Goal: Communication & Community: Answer question/provide support

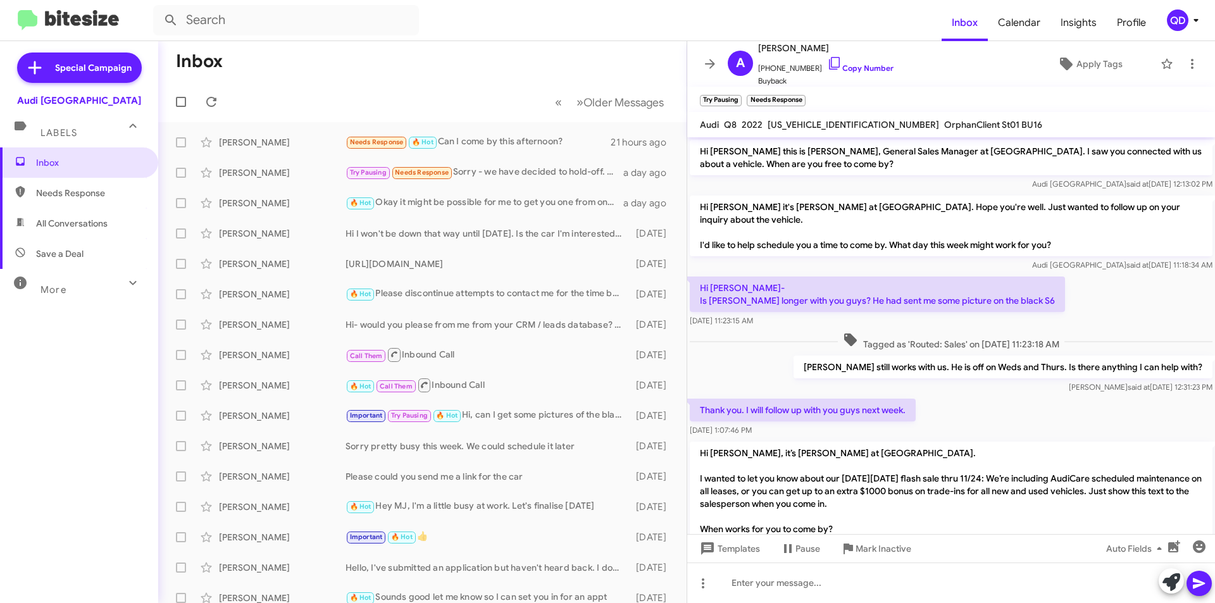
scroll to position [570, 0]
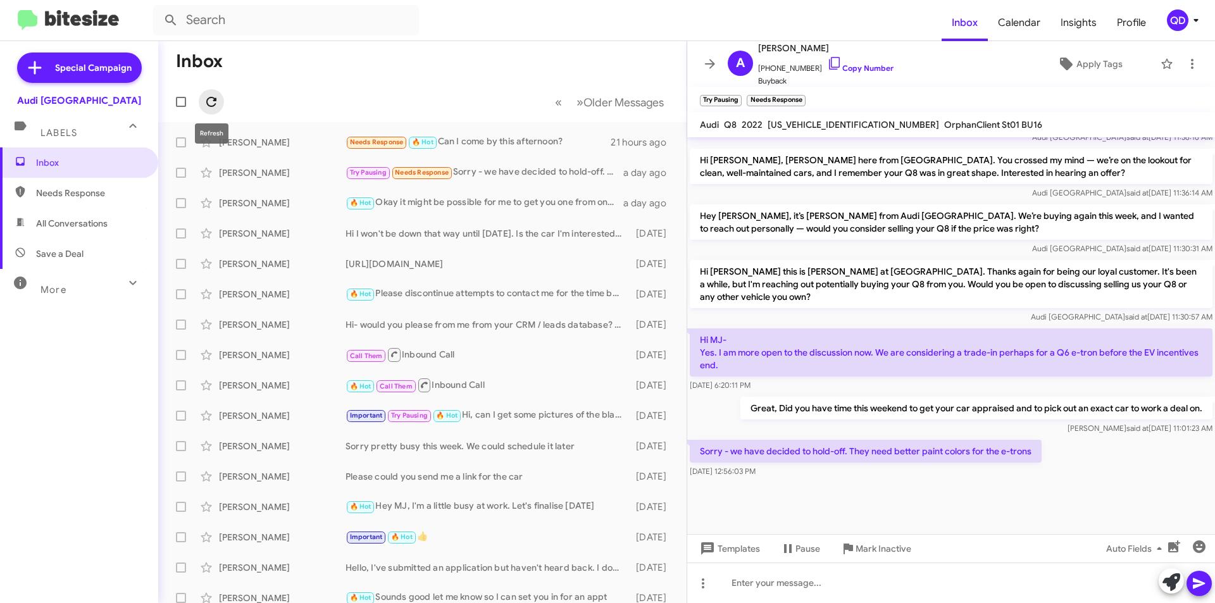
click at [213, 103] on icon at bounding box center [211, 101] width 15 height 15
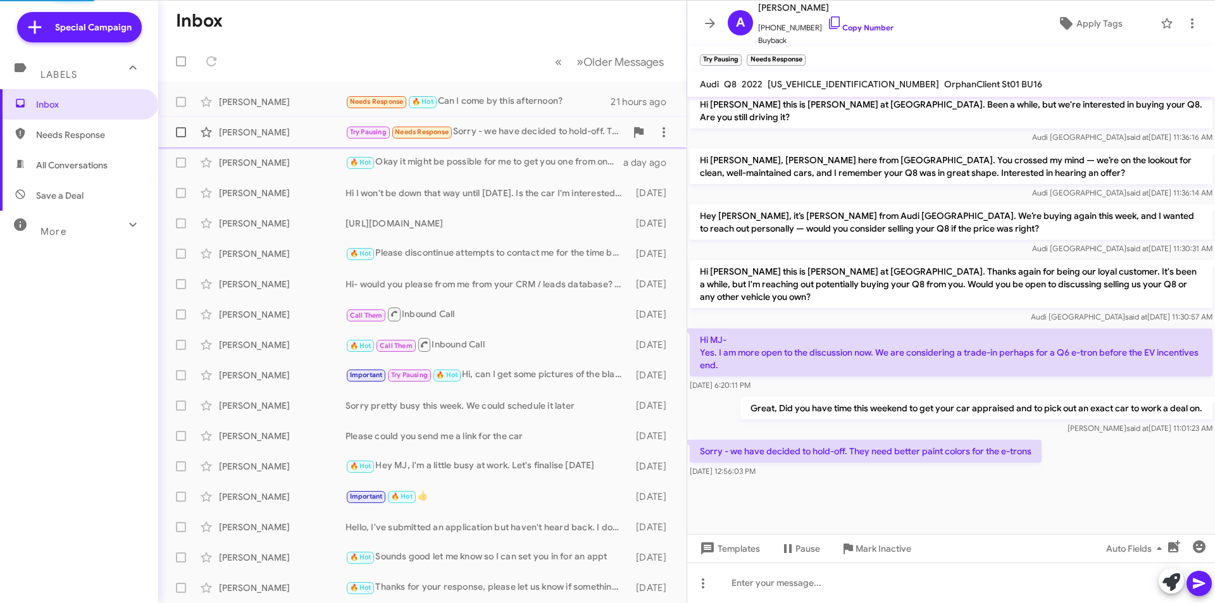
scroll to position [530, 0]
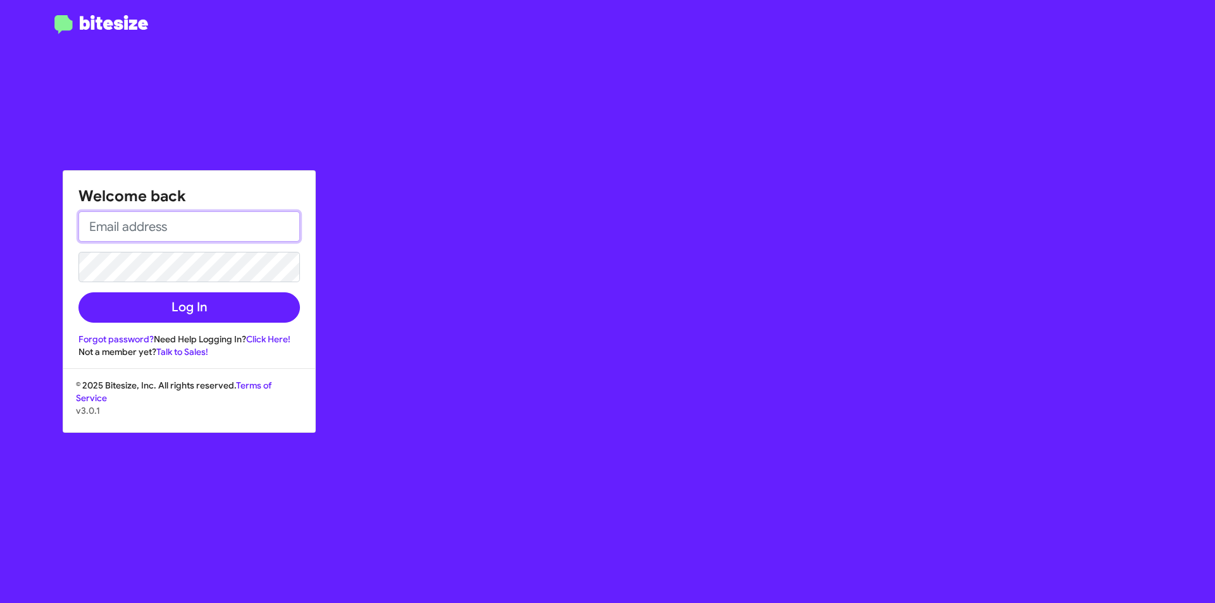
type input "[DOMAIN_NAME][EMAIL_ADDRESS][PERSON_NAME][DOMAIN_NAME]"
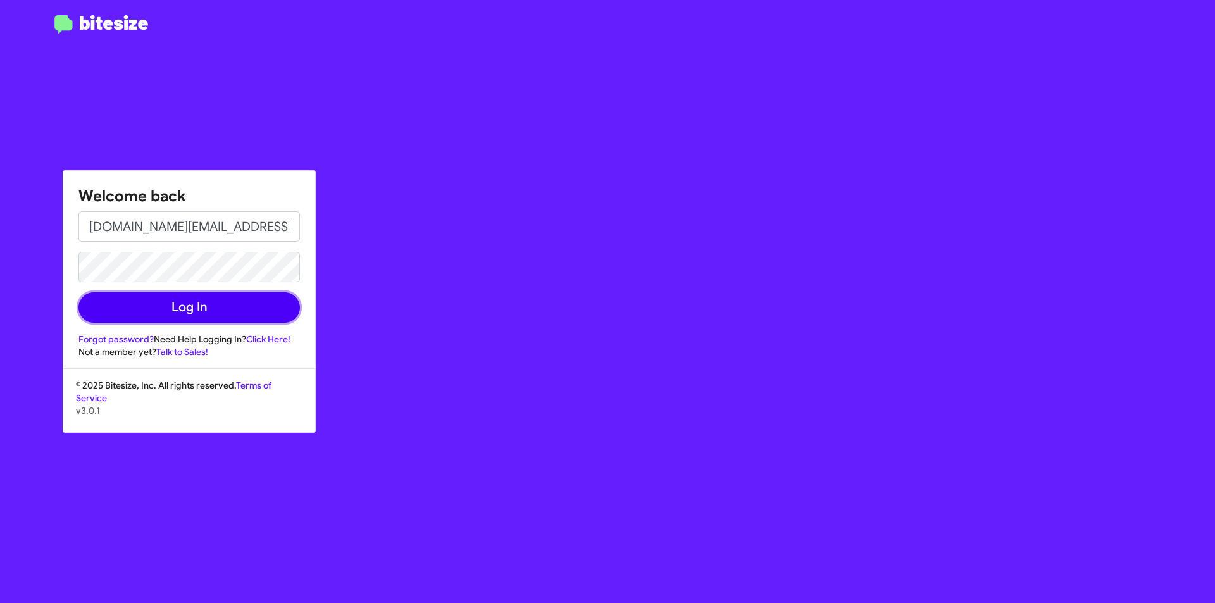
click at [237, 301] on button "Log In" at bounding box center [188, 307] width 221 height 30
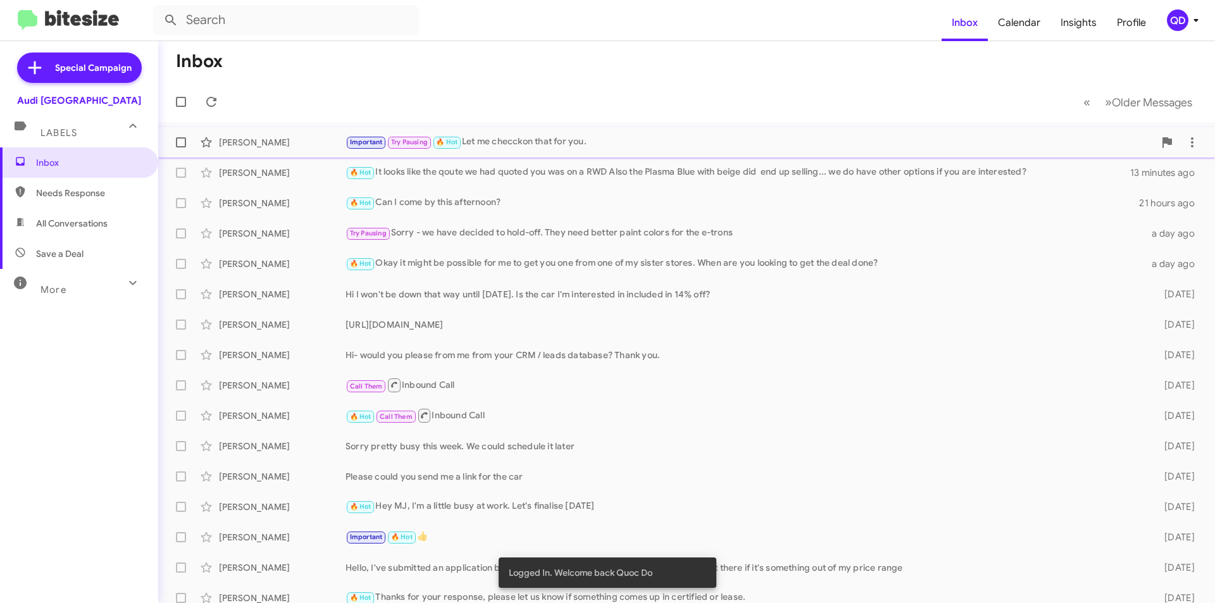
click at [555, 142] on div "Important Try Pausing 🔥 Hot Let me checckon that for you." at bounding box center [750, 142] width 809 height 15
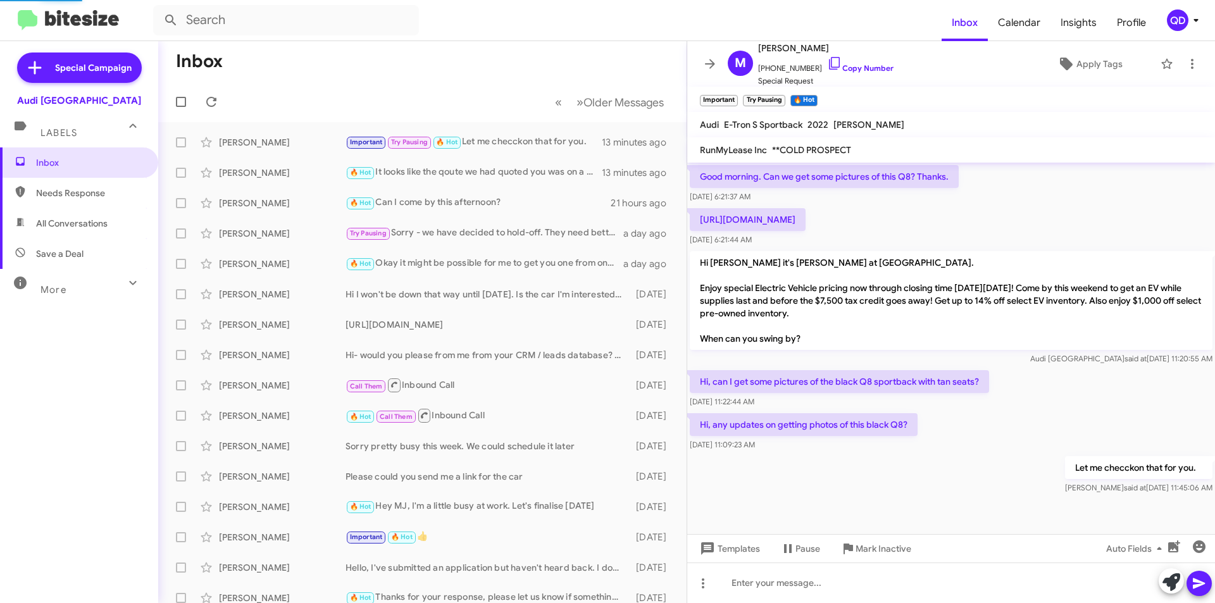
scroll to position [1415, 0]
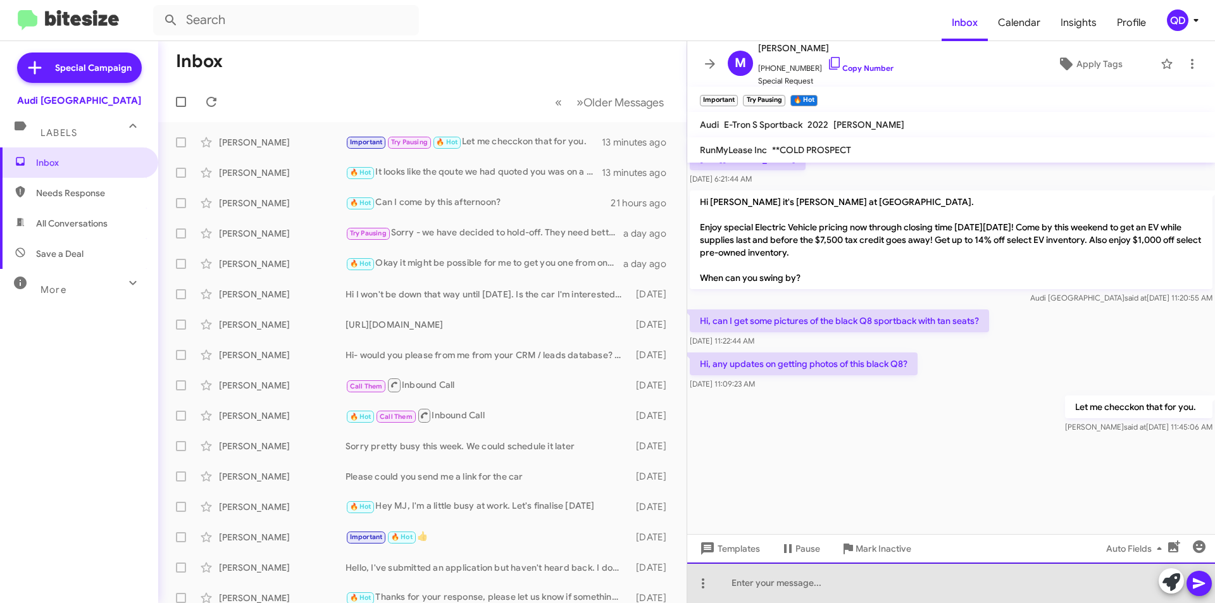
click at [759, 588] on div at bounding box center [951, 583] width 528 height 40
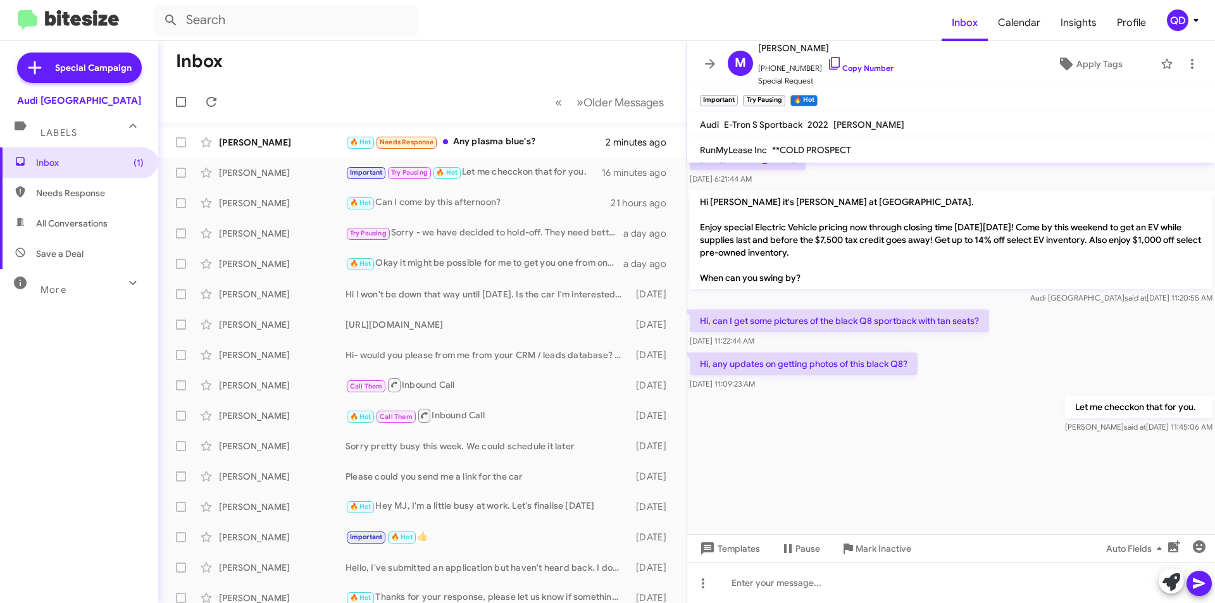
click at [1004, 511] on div at bounding box center [951, 485] width 528 height 98
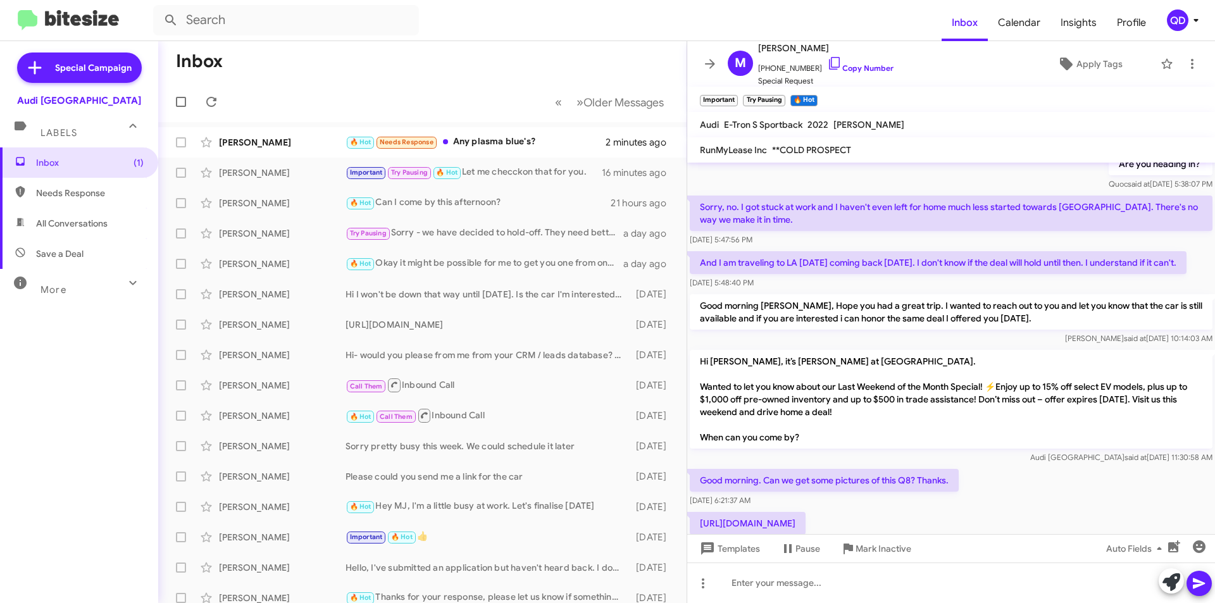
scroll to position [1099, 0]
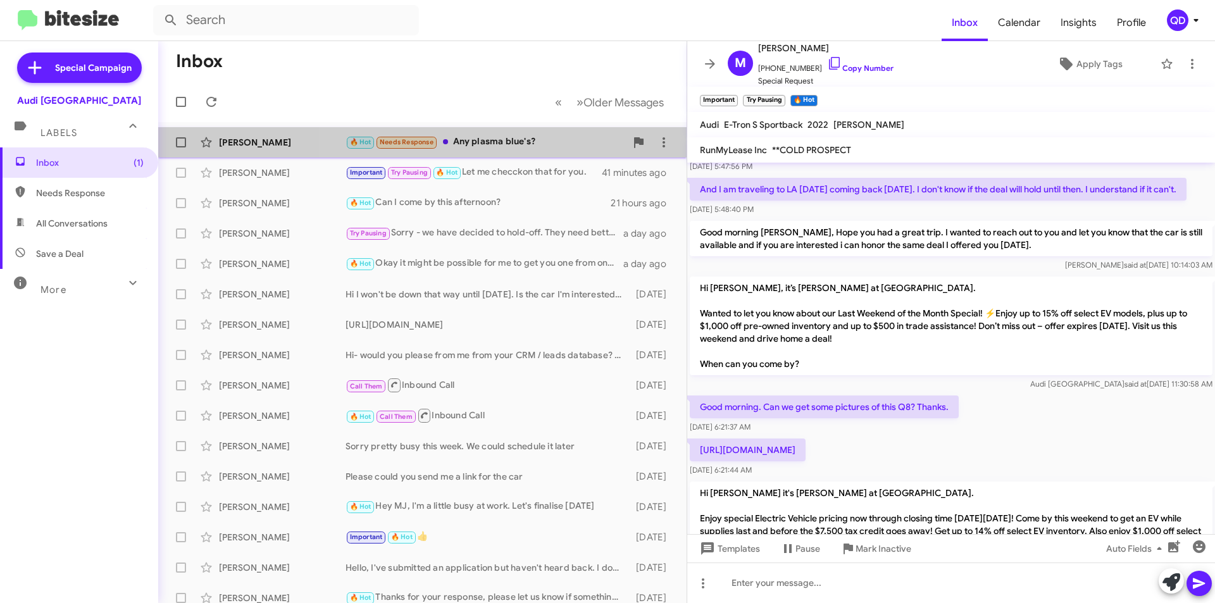
click at [485, 146] on div "🔥 Hot Needs Response Any plasma blue's?" at bounding box center [486, 142] width 280 height 15
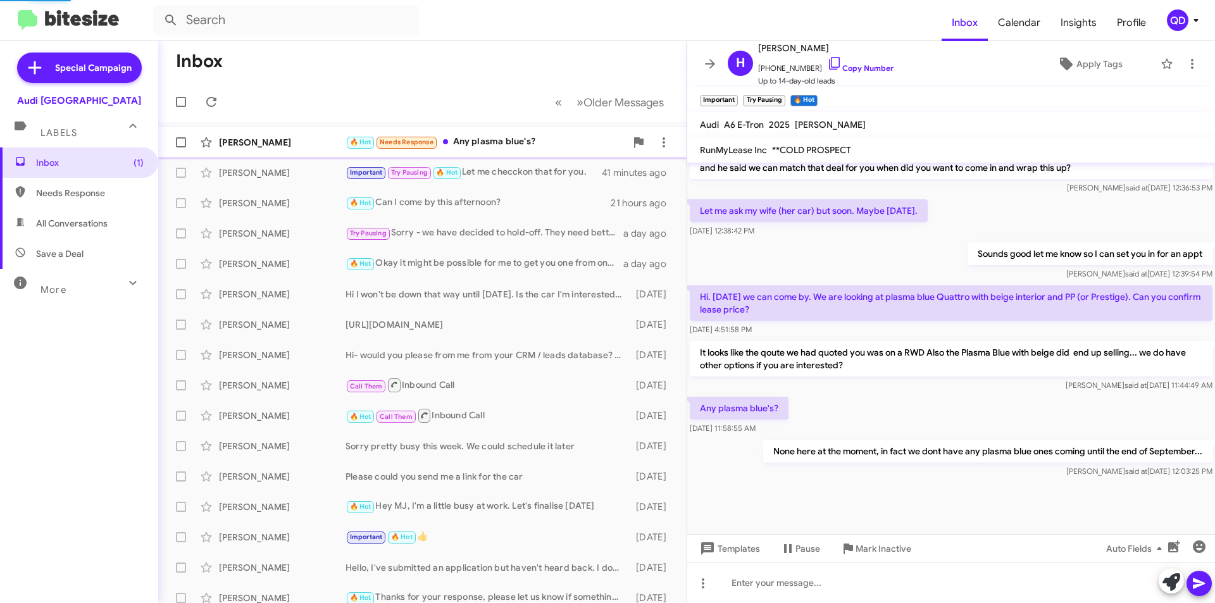
scroll to position [1021, 0]
